Goal: Unclear: Browse casually

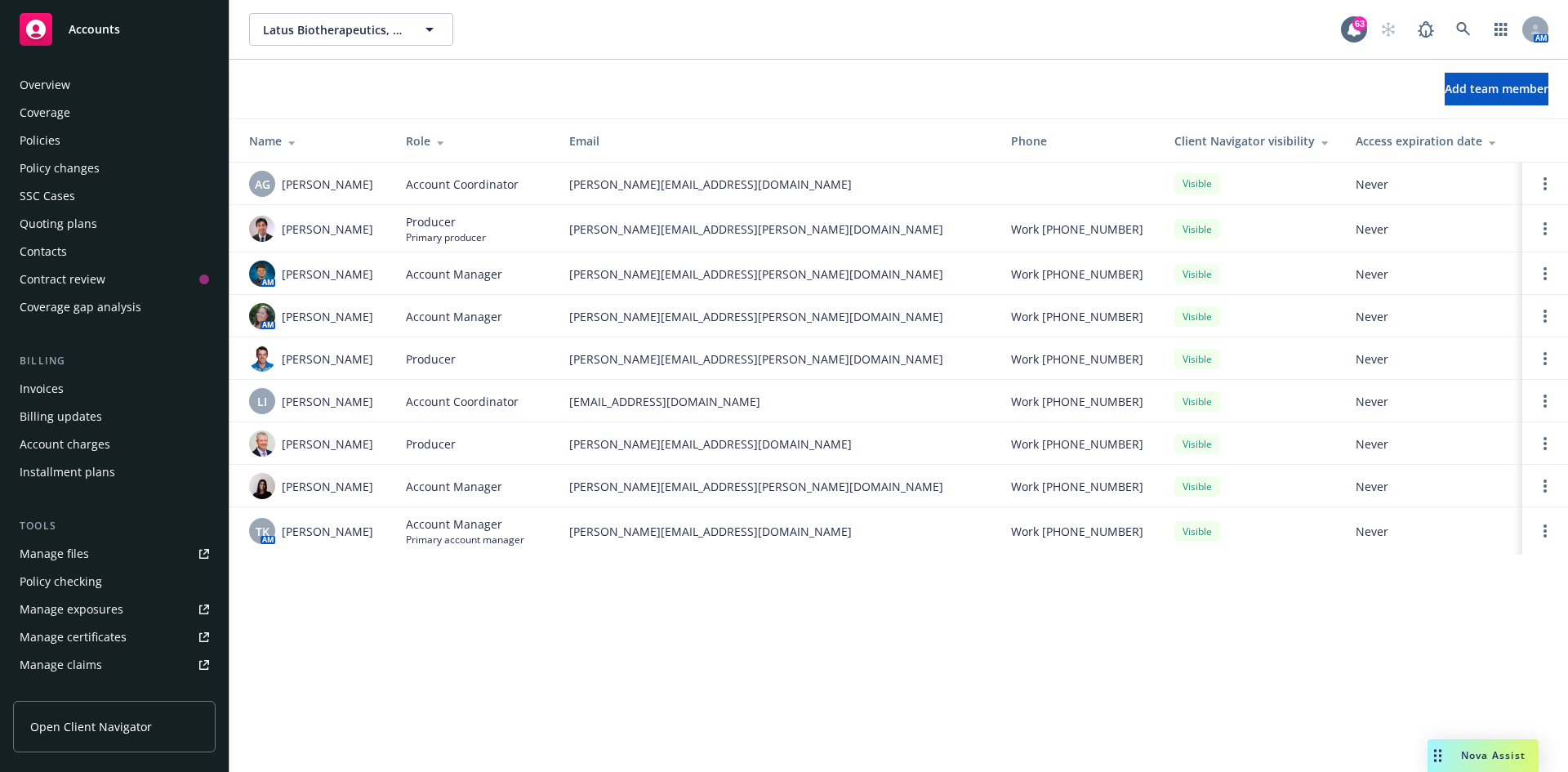
scroll to position [320, 0]
